Goal: Task Accomplishment & Management: Use online tool/utility

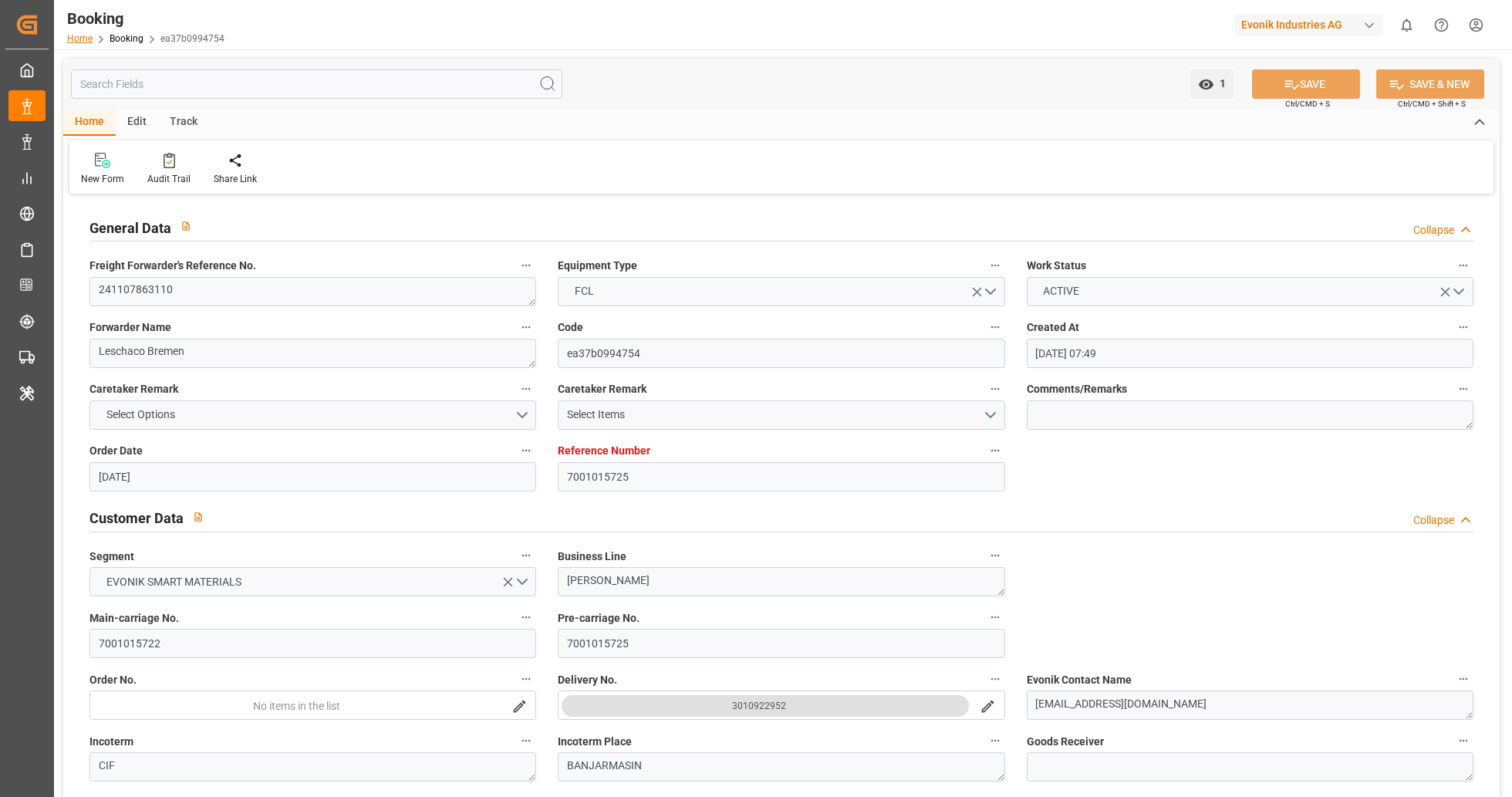
click at [83, 43] on link "Home" at bounding box center [80, 38] width 25 height 11
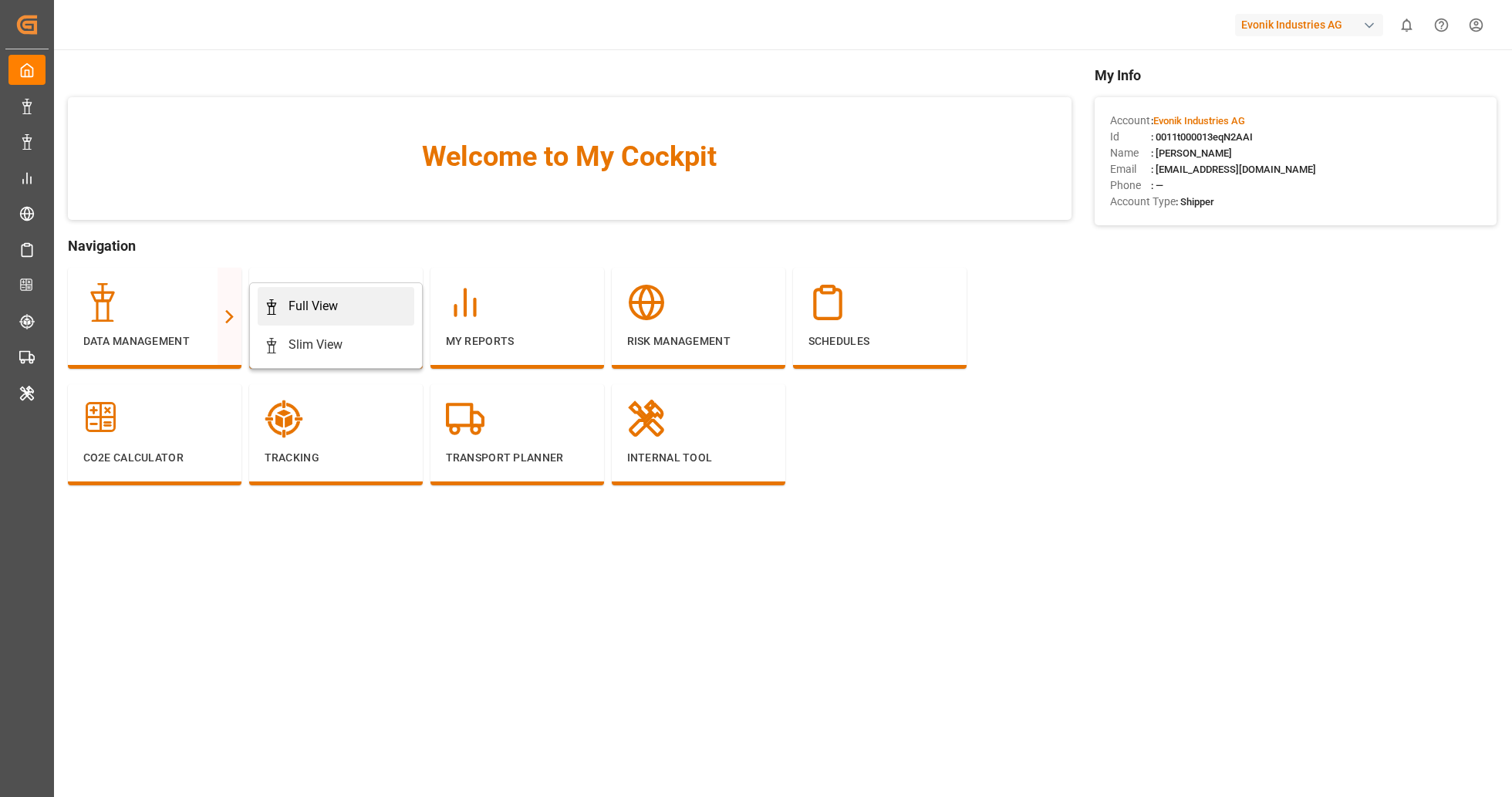
click at [345, 299] on div "Full View" at bounding box center [335, 306] width 144 height 19
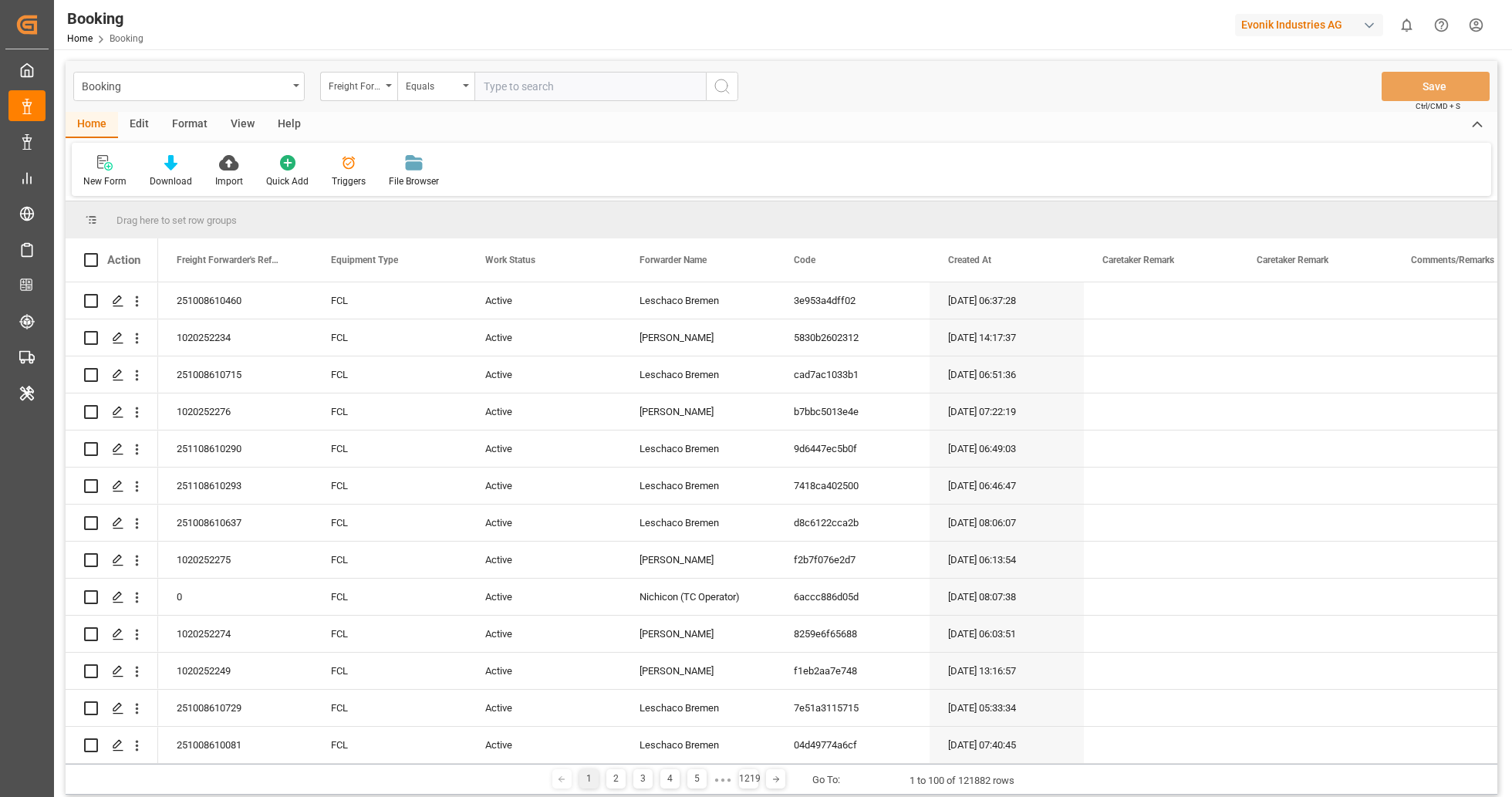
click at [173, 129] on div "Format" at bounding box center [190, 124] width 59 height 26
click at [78, 176] on div "Filter Rows" at bounding box center [106, 172] width 69 height 34
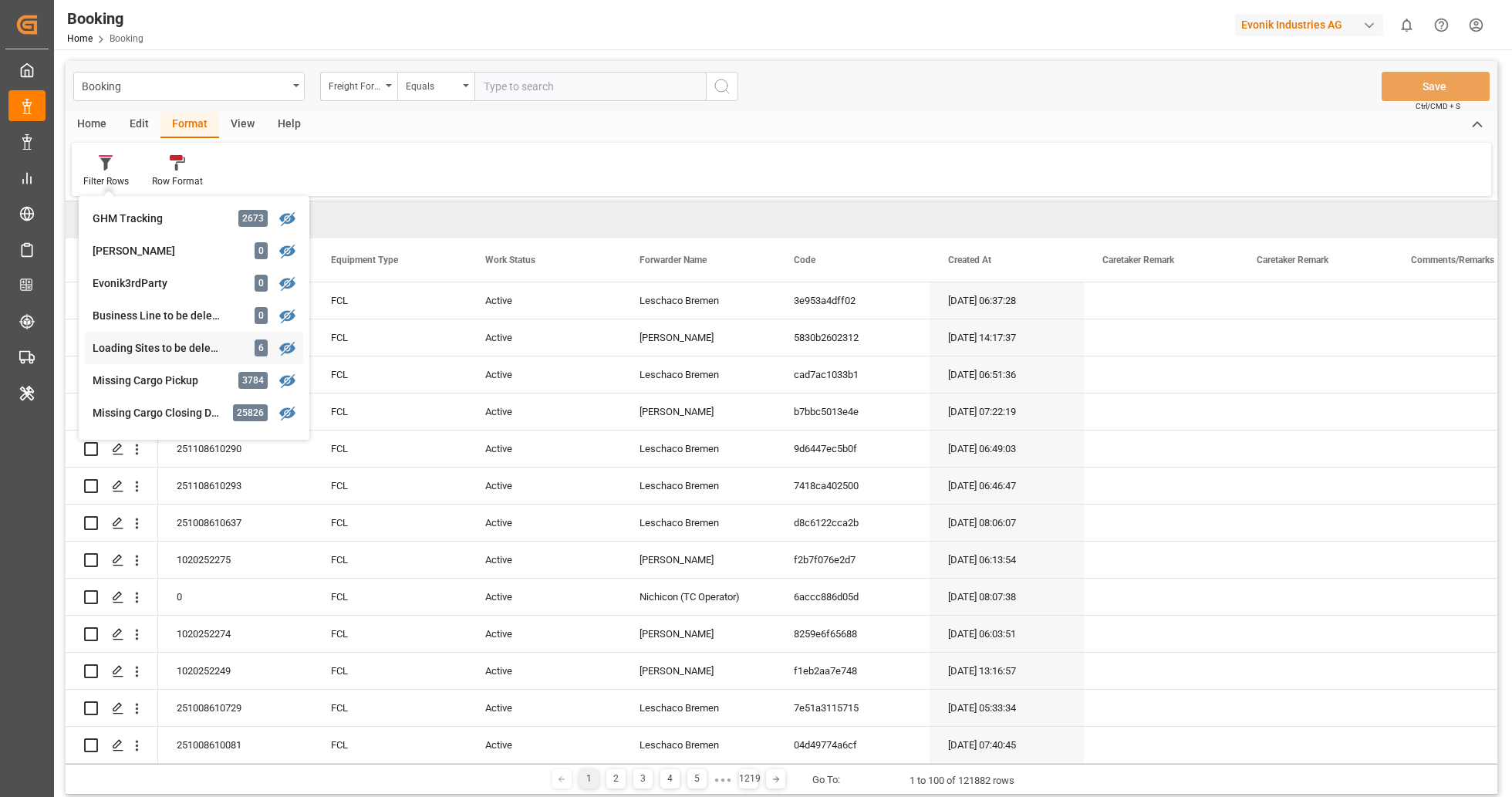
click at [170, 344] on div "Loading Sites to be deleted" at bounding box center [160, 348] width 135 height 16
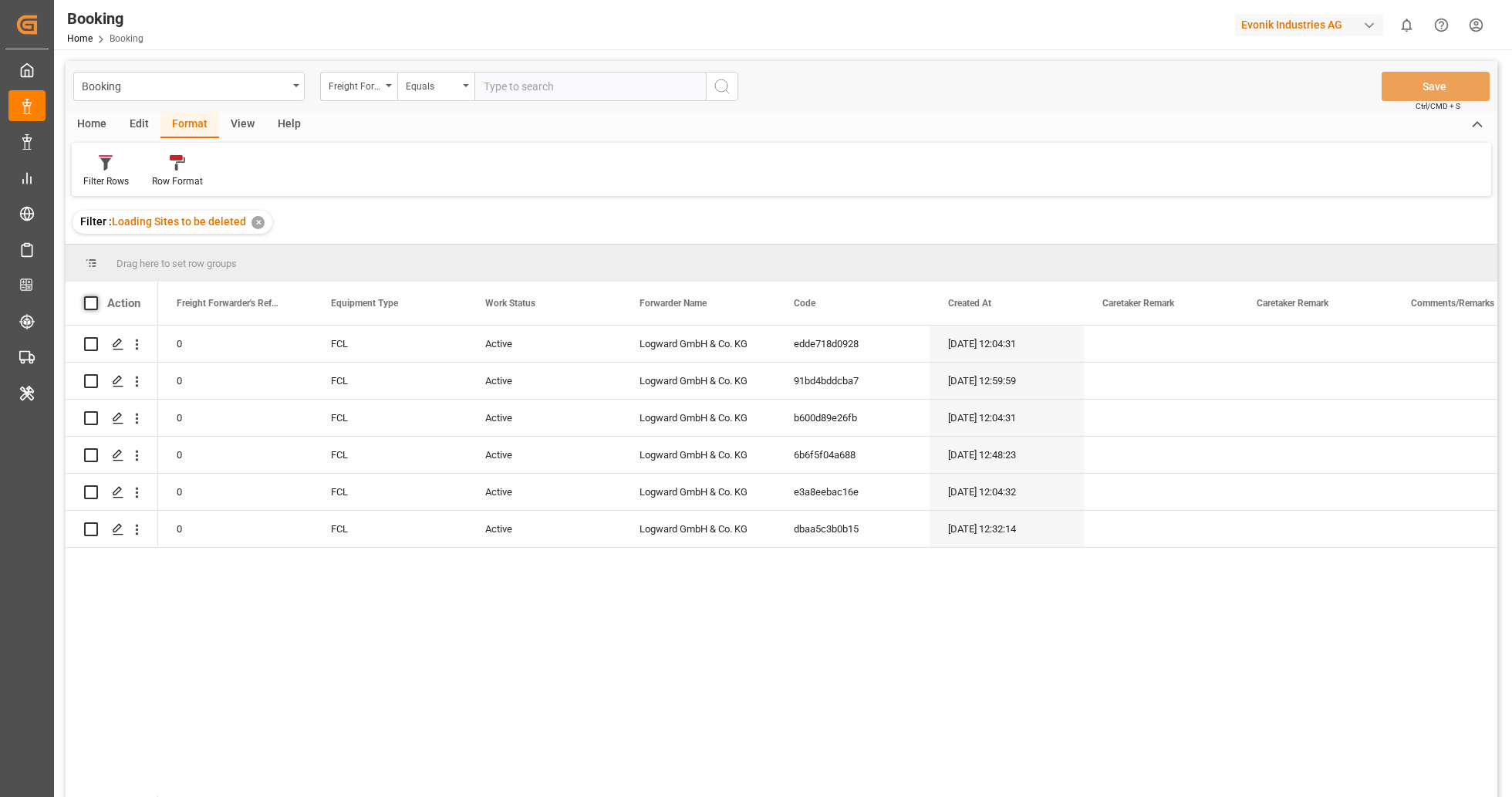
click at [94, 302] on span at bounding box center [91, 303] width 14 height 14
click at [96, 296] on input "checkbox" at bounding box center [96, 296] width 0 height 0
checkbox input "true"
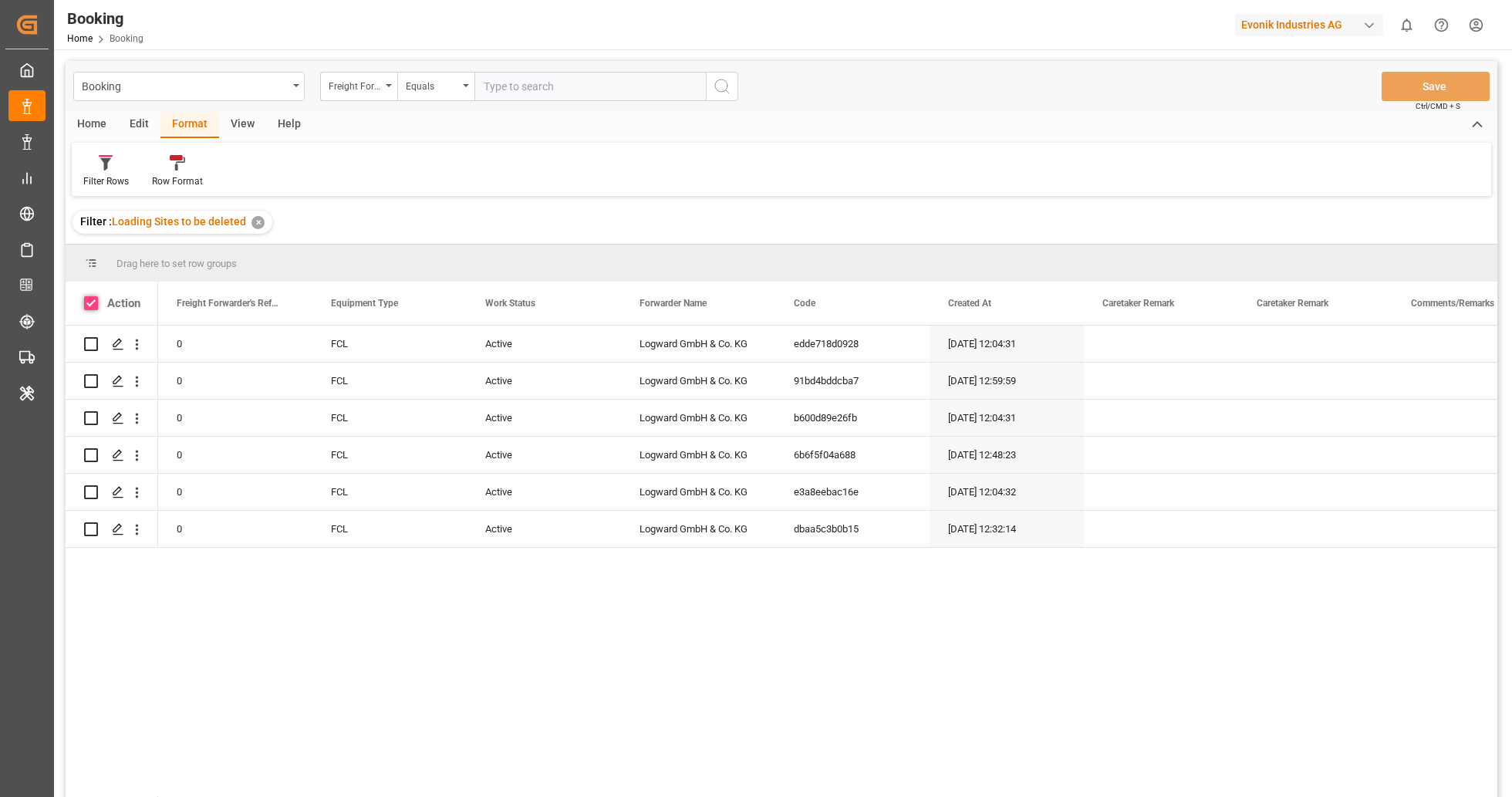
checkbox input "true"
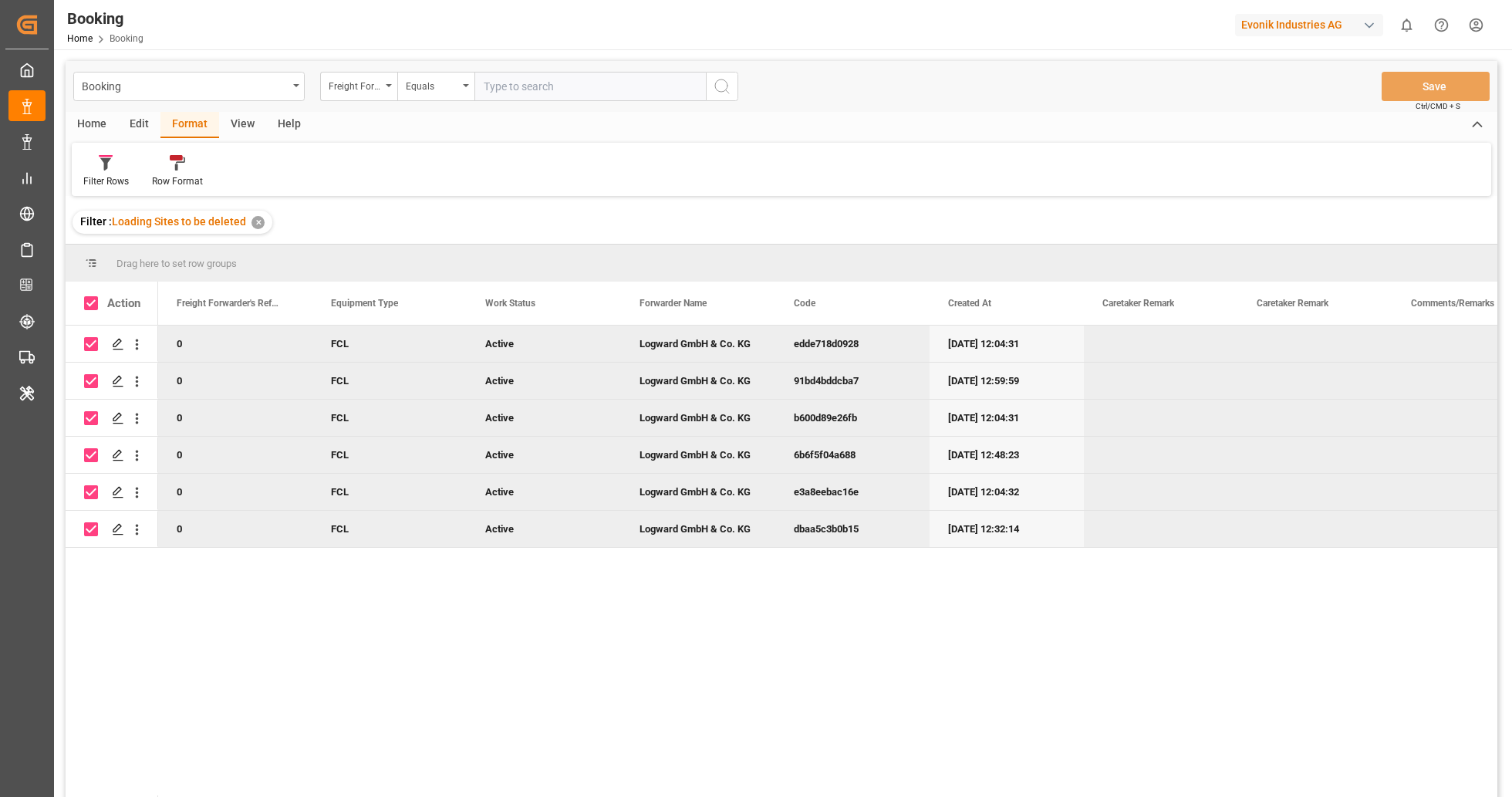
click at [139, 129] on div "Edit" at bounding box center [139, 124] width 42 height 26
click at [244, 182] on div "Bulk Delete" at bounding box center [248, 182] width 46 height 14
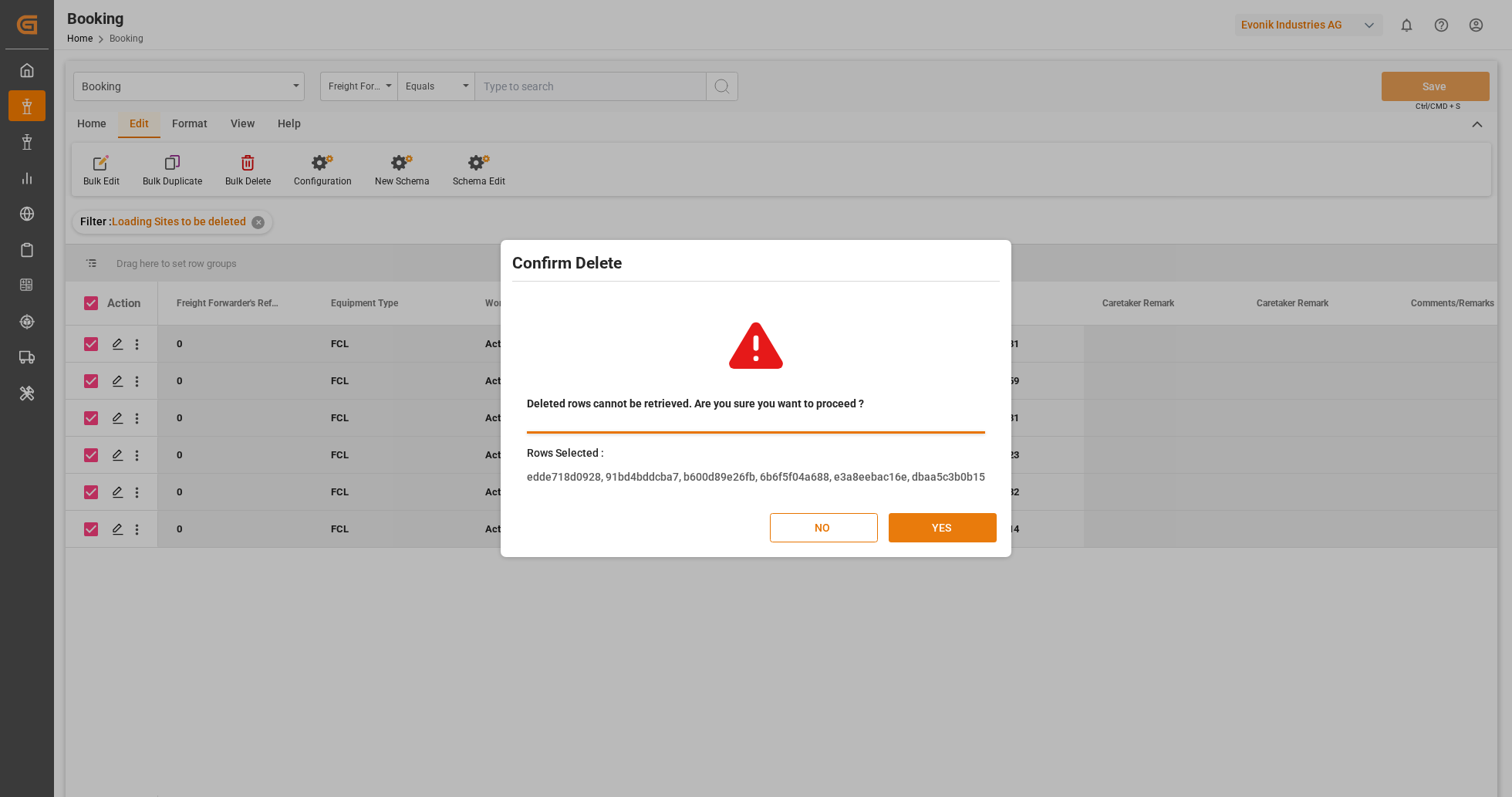
click at [926, 520] on button "YES" at bounding box center [942, 528] width 108 height 30
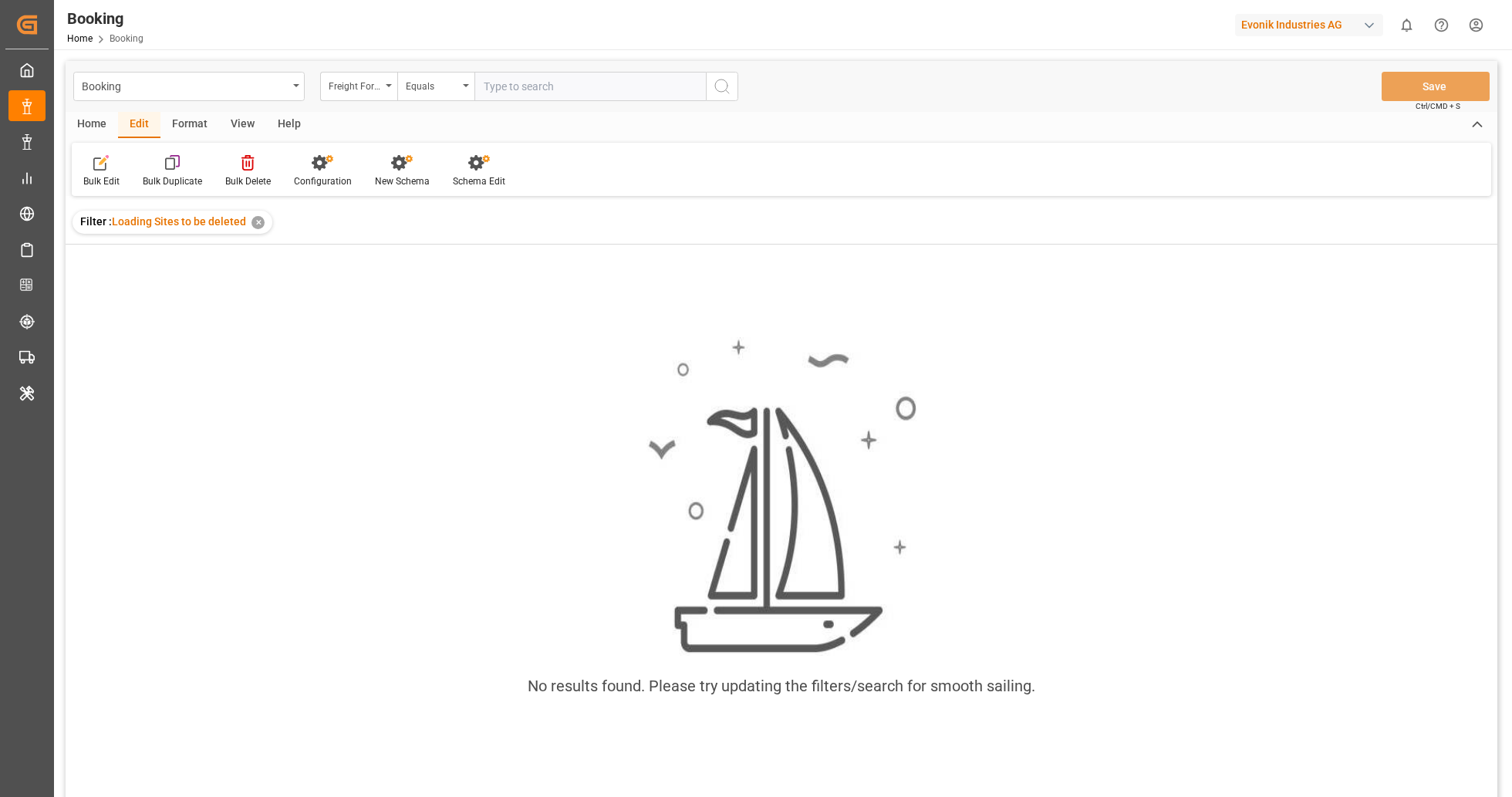
click at [260, 223] on div "✕" at bounding box center [258, 223] width 13 height 13
